Goal: Task Accomplishment & Management: Manage account settings

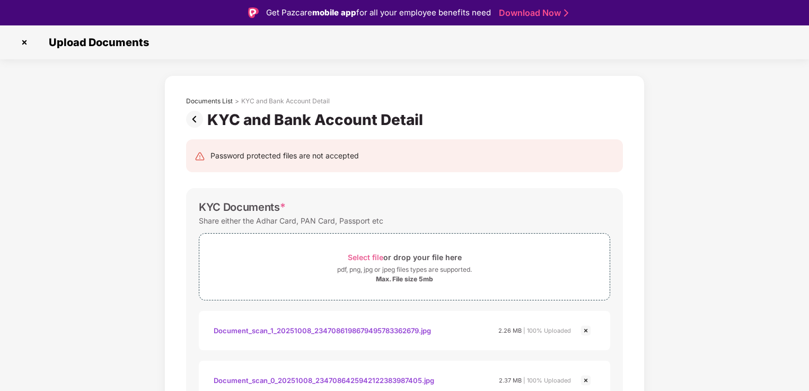
scroll to position [25, 0]
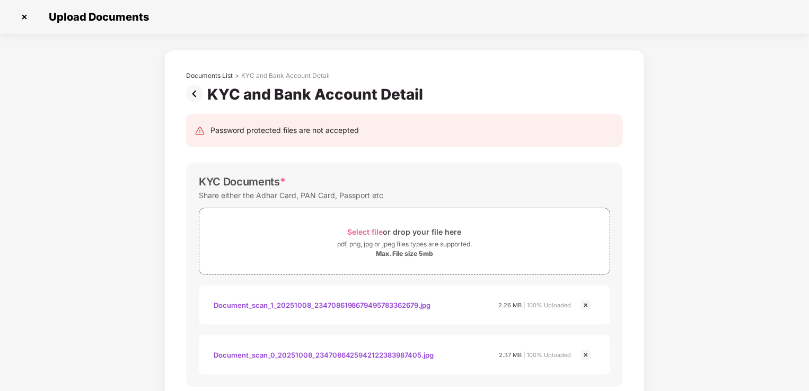
click at [26, 19] on img at bounding box center [24, 16] width 17 height 17
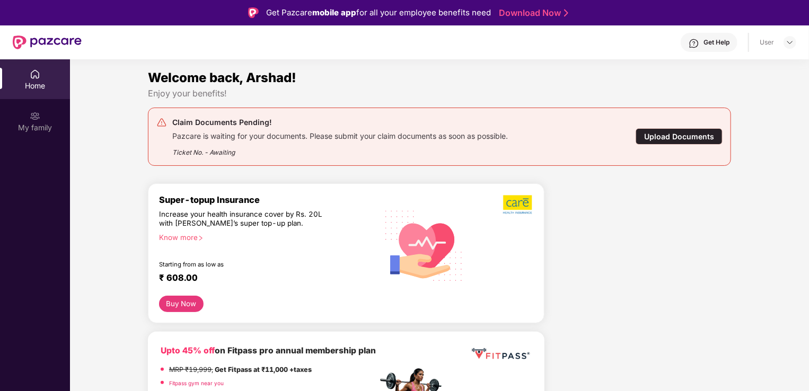
click at [680, 135] on div "Upload Documents" at bounding box center [678, 136] width 87 height 16
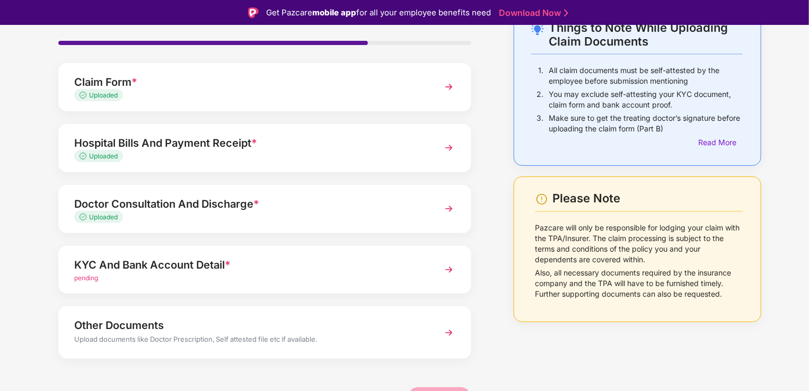
scroll to position [77, 0]
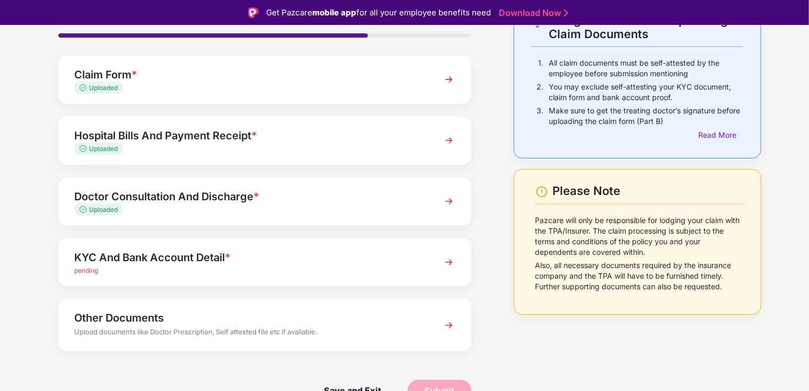
click at [450, 264] on img at bounding box center [448, 262] width 19 height 19
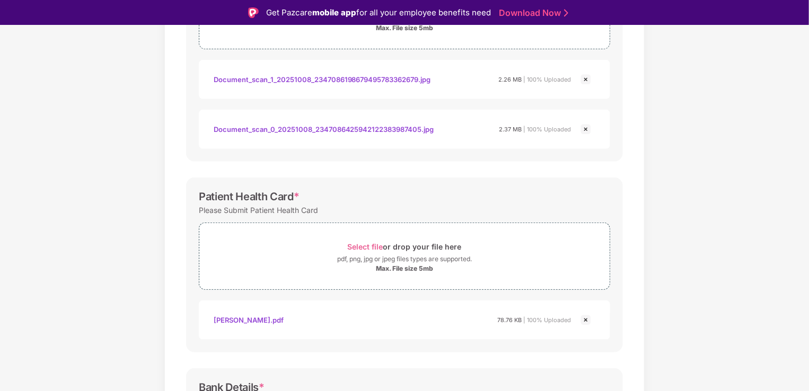
scroll to position [391, 0]
